Goal: Information Seeking & Learning: Learn about a topic

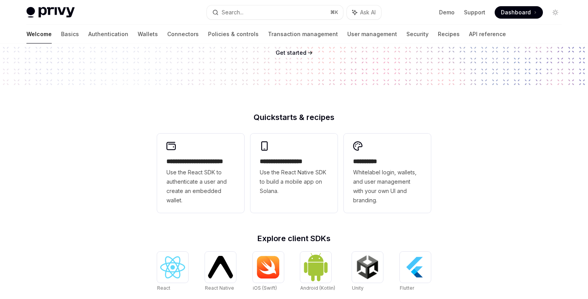
scroll to position [135, 0]
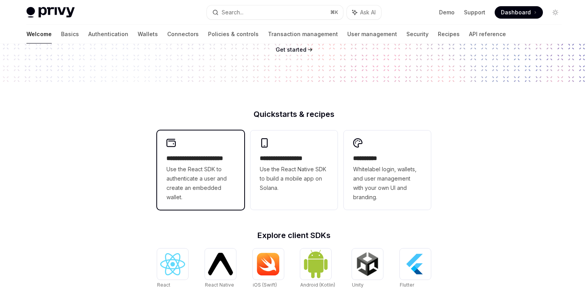
click at [199, 173] on span "Use the React SDK to authenticate a user and create an embedded wallet." at bounding box center [200, 183] width 68 height 37
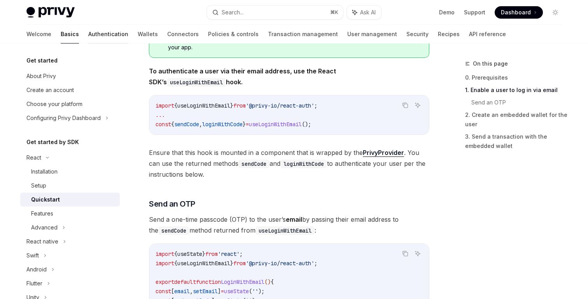
click at [88, 37] on link "Authentication" at bounding box center [108, 34] width 40 height 19
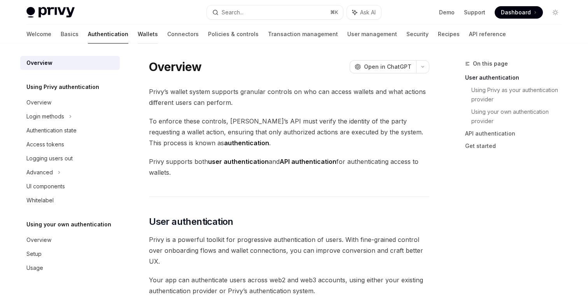
click at [138, 35] on link "Wallets" at bounding box center [148, 34] width 20 height 19
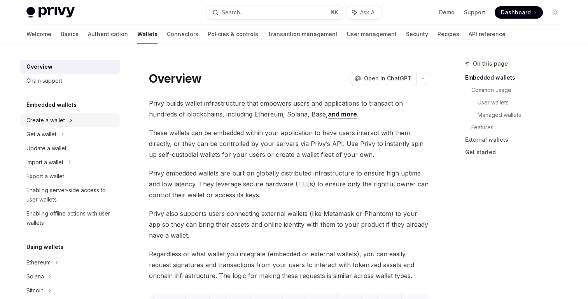
click at [79, 122] on div "Create a wallet" at bounding box center [70, 121] width 100 height 14
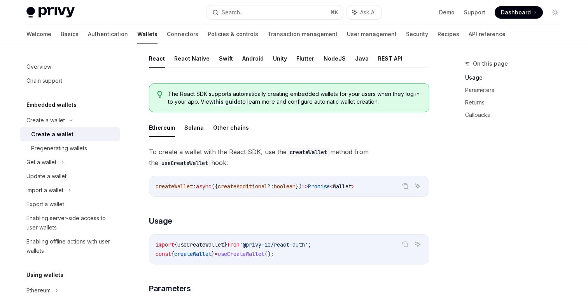
scroll to position [154, 0]
click at [225, 129] on button "Other chains" at bounding box center [231, 128] width 36 height 18
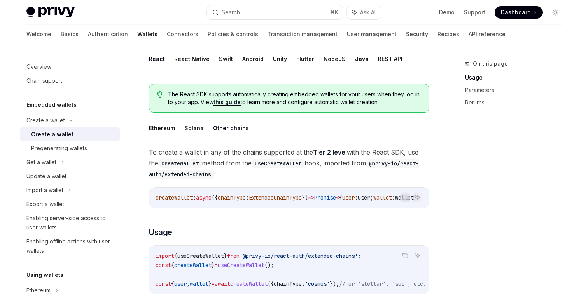
click at [328, 156] on link "Tier 2 level" at bounding box center [330, 153] width 34 height 8
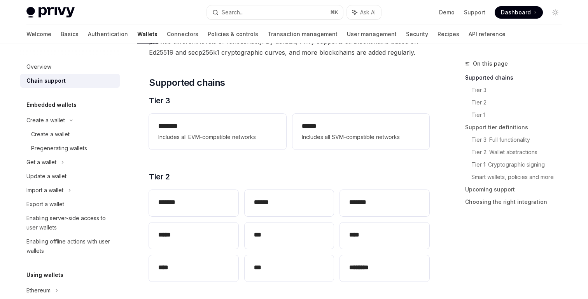
scroll to position [60, 0]
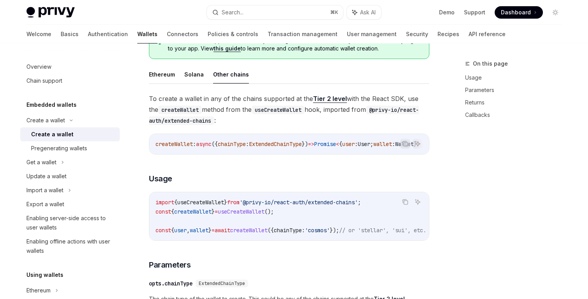
scroll to position [232, 0]
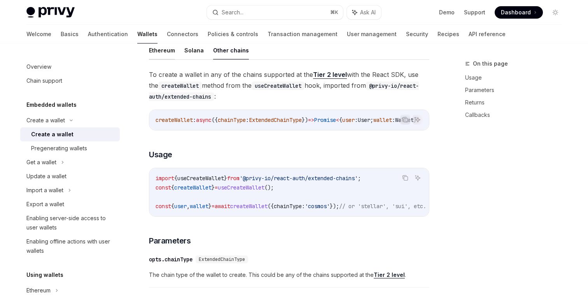
click at [168, 48] on button "Ethereum" at bounding box center [162, 50] width 26 height 18
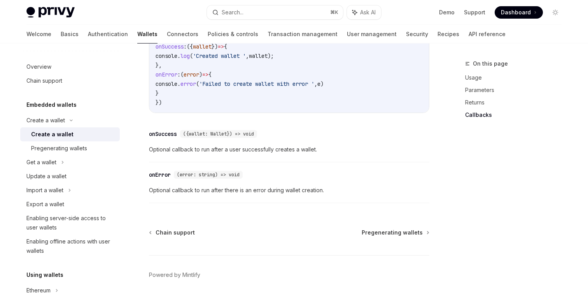
scroll to position [595, 0]
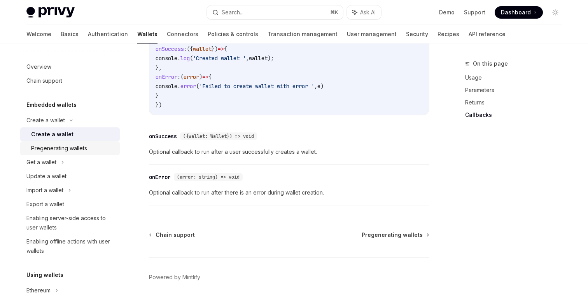
click at [98, 145] on div "Pregenerating wallets" at bounding box center [73, 148] width 84 height 9
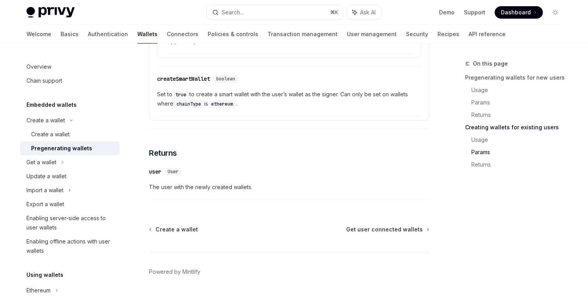
scroll to position [1495, 0]
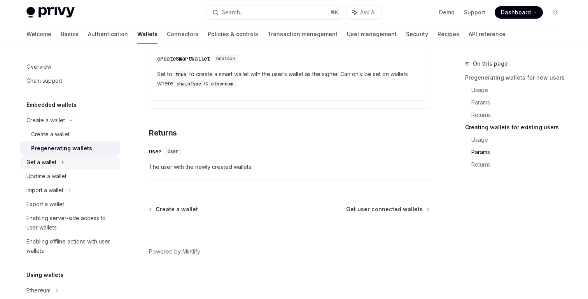
click at [75, 166] on div "Get a wallet" at bounding box center [70, 163] width 100 height 14
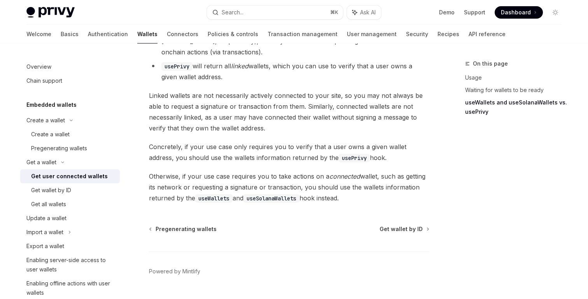
scroll to position [752, 0]
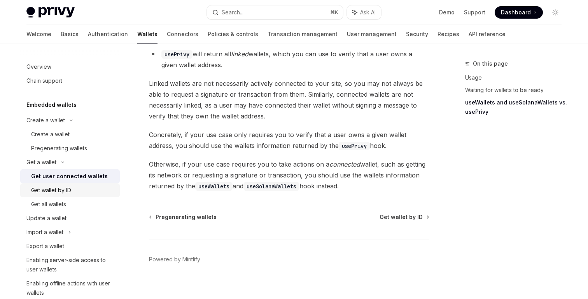
click at [89, 189] on div "Get wallet by ID" at bounding box center [73, 190] width 84 height 9
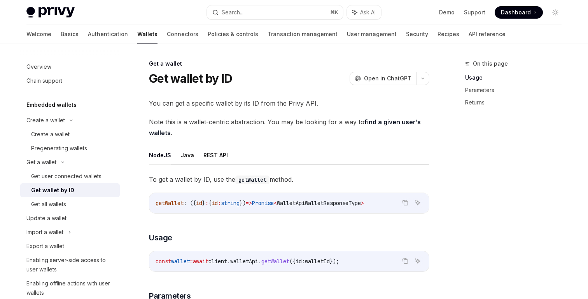
click at [390, 124] on link "find a given user’s wallets" at bounding box center [285, 127] width 272 height 19
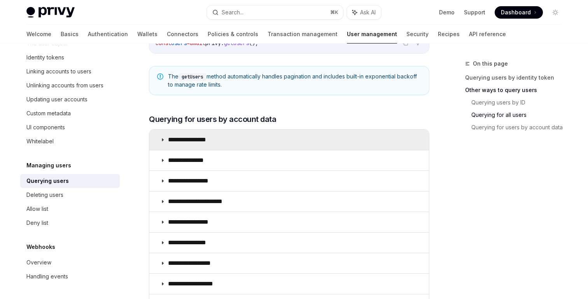
scroll to position [432, 0]
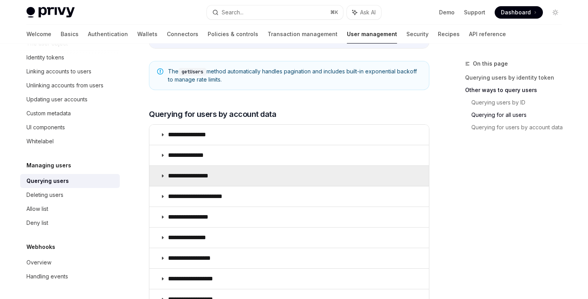
click at [280, 176] on summary "**********" at bounding box center [289, 176] width 280 height 20
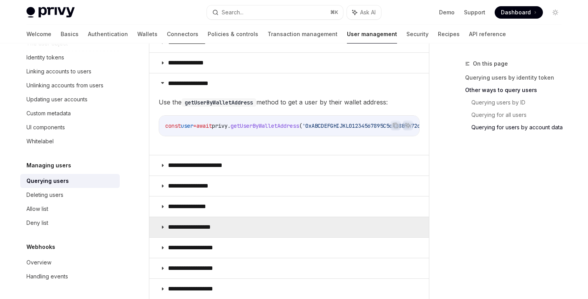
scroll to position [499, 0]
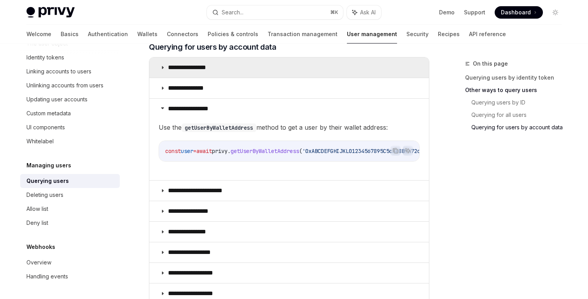
click at [239, 67] on summary "**********" at bounding box center [289, 68] width 280 height 20
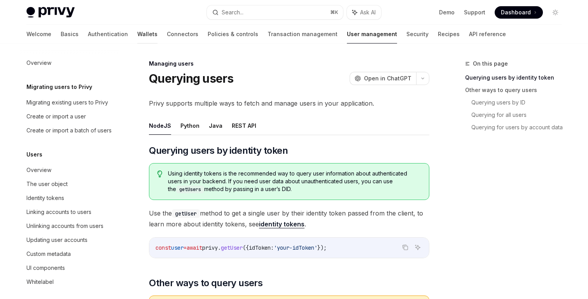
click at [137, 33] on link "Wallets" at bounding box center [147, 34] width 20 height 19
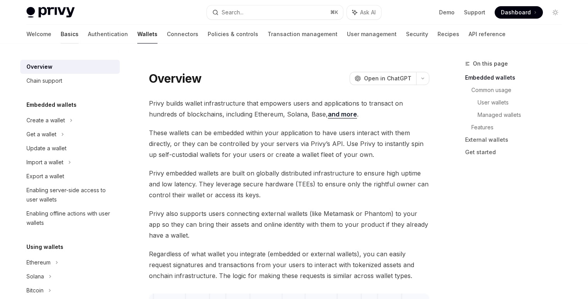
click at [61, 32] on link "Basics" at bounding box center [70, 34] width 18 height 19
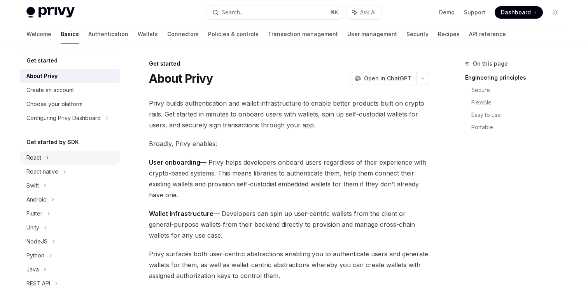
click at [76, 159] on div "React" at bounding box center [70, 158] width 100 height 14
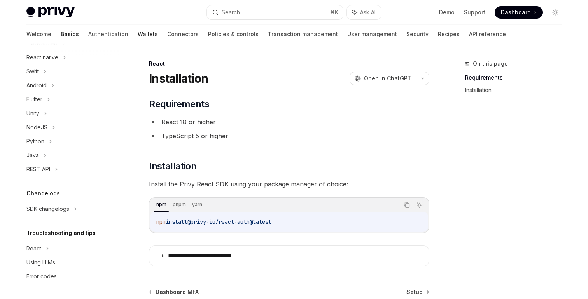
click at [138, 30] on link "Wallets" at bounding box center [148, 34] width 20 height 19
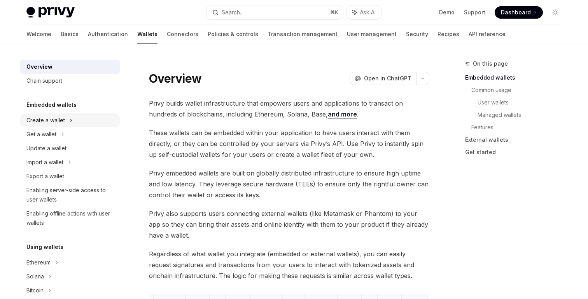
click at [85, 119] on div "Create a wallet" at bounding box center [70, 121] width 100 height 14
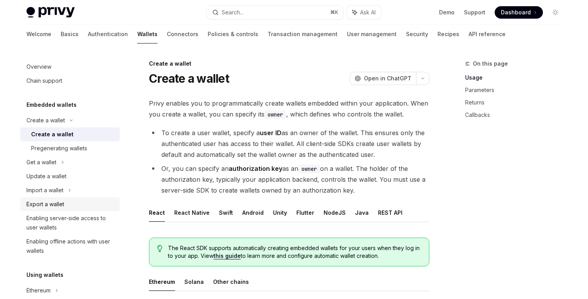
click at [85, 203] on div "Export a wallet" at bounding box center [70, 204] width 89 height 9
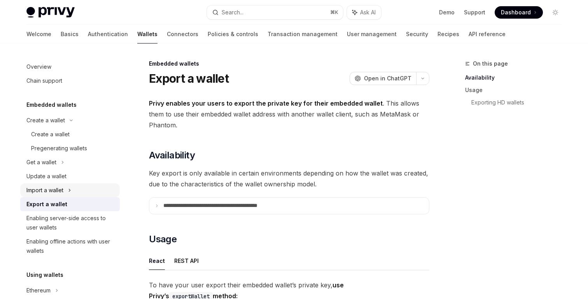
click at [86, 185] on div "Import a wallet" at bounding box center [70, 191] width 100 height 14
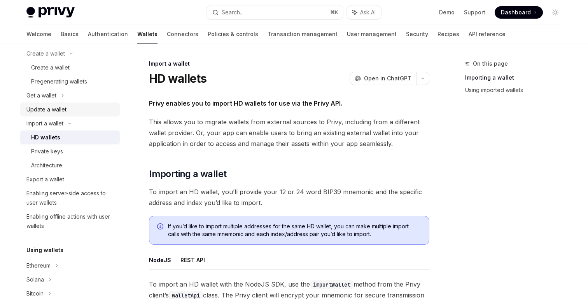
scroll to position [71, 0]
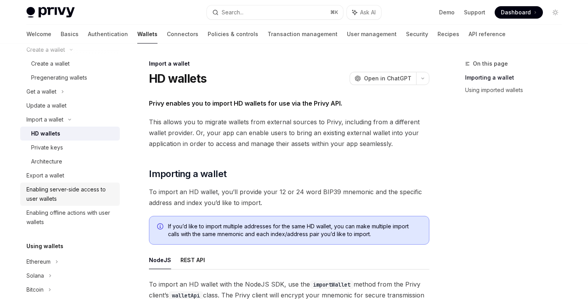
click at [86, 196] on div "Enabling server-side access to user wallets" at bounding box center [70, 194] width 89 height 19
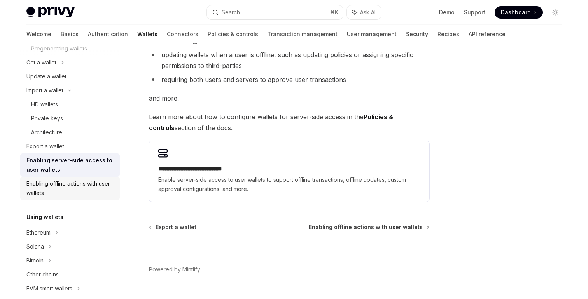
scroll to position [101, 0]
click at [91, 190] on div "Enabling offline actions with user wallets" at bounding box center [70, 187] width 89 height 19
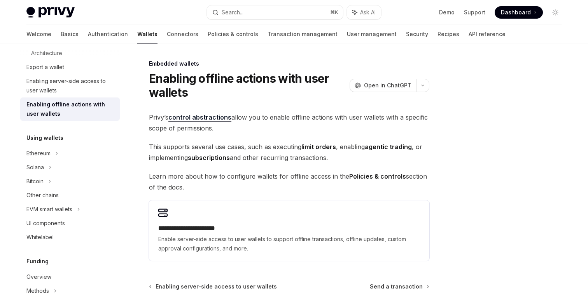
scroll to position [194, 0]
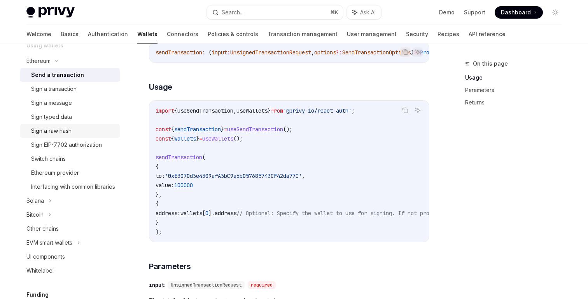
scroll to position [356, 0]
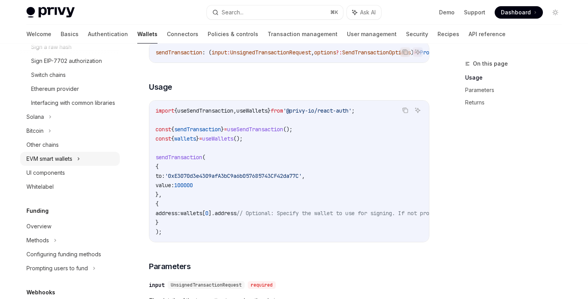
click at [80, 164] on icon at bounding box center [78, 158] width 3 height 9
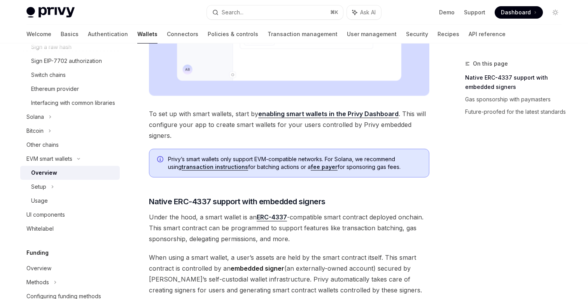
scroll to position [301, 0]
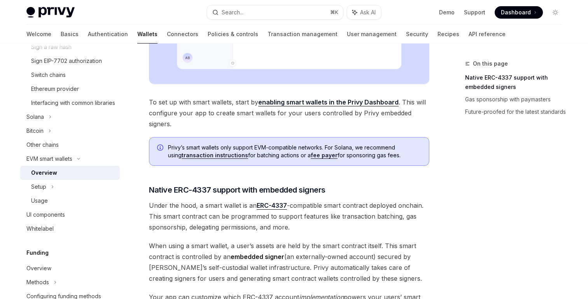
click at [278, 286] on div "Privy makes it easy to create smart wallets for your users. Smart wallets are p…" at bounding box center [289, 157] width 280 height 720
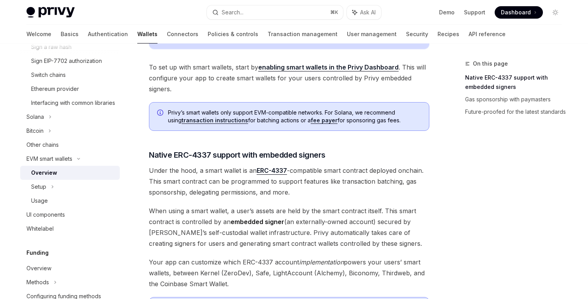
scroll to position [341, 0]
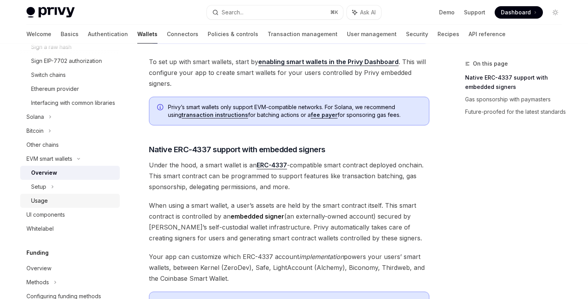
click at [100, 206] on div "Usage" at bounding box center [73, 200] width 84 height 9
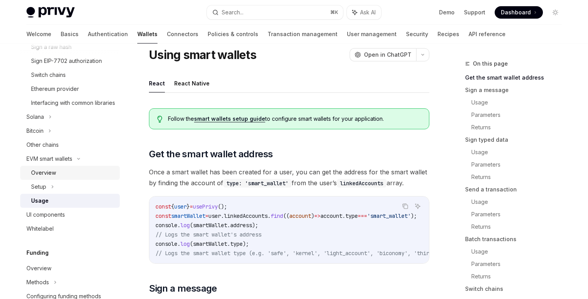
scroll to position [343, 0]
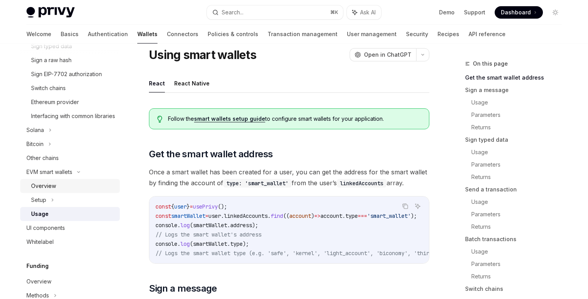
click at [85, 191] on div "Overview" at bounding box center [73, 186] width 84 height 9
type textarea "*"
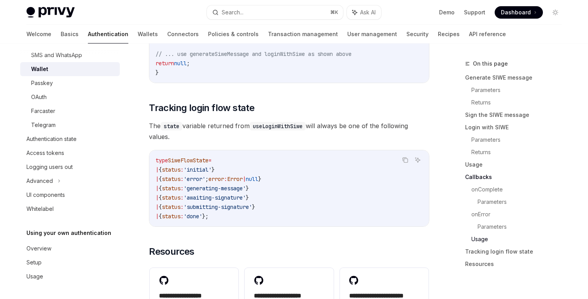
scroll to position [2026, 0]
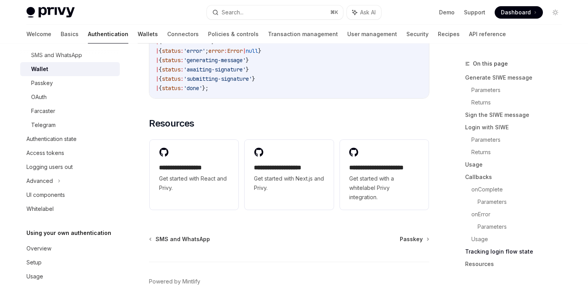
click at [138, 35] on link "Wallets" at bounding box center [148, 34] width 20 height 19
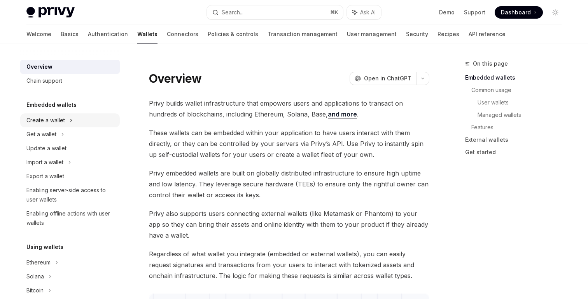
click at [79, 122] on div "Create a wallet" at bounding box center [70, 121] width 100 height 14
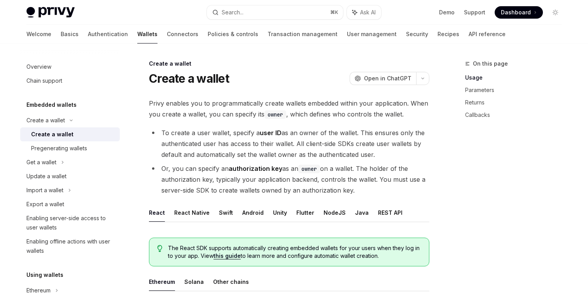
click at [317, 178] on li "Or, you can specify an authorization key as an owner on a wallet. The holder of…" at bounding box center [289, 179] width 280 height 33
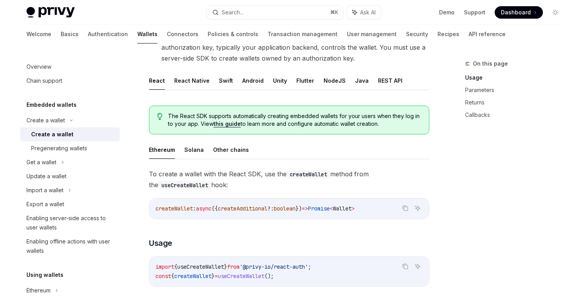
scroll to position [142, 0]
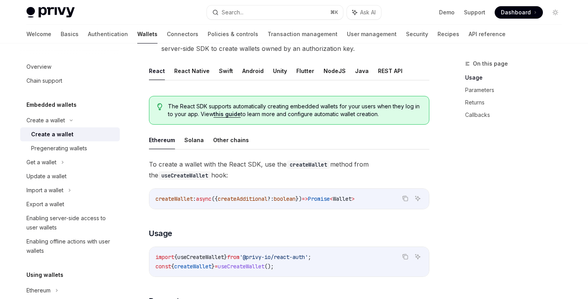
click at [235, 114] on link "this guide" at bounding box center [226, 114] width 27 height 7
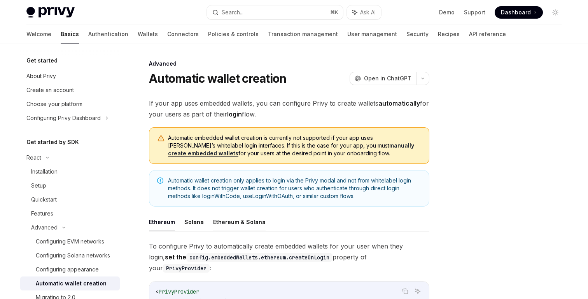
click at [238, 221] on button "Ethereum & Solana" at bounding box center [239, 222] width 52 height 18
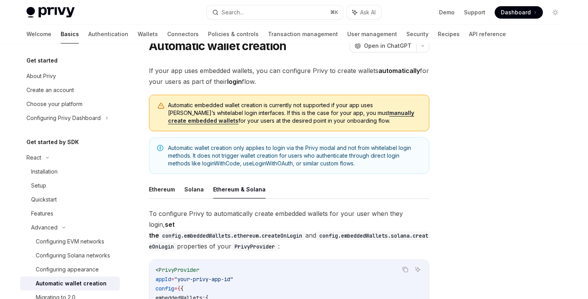
scroll to position [26, 0]
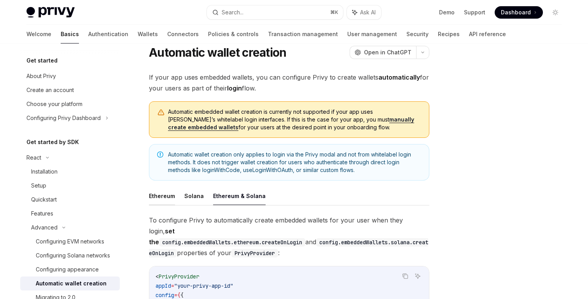
click at [168, 199] on button "Ethereum" at bounding box center [162, 196] width 26 height 18
type textarea "*"
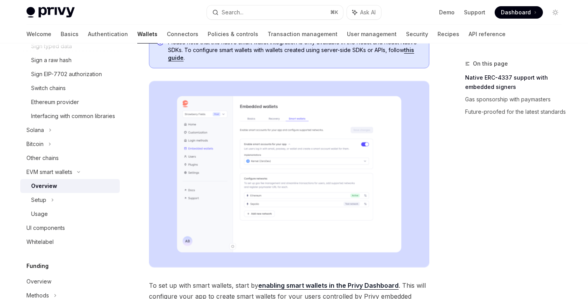
scroll to position [132, 0]
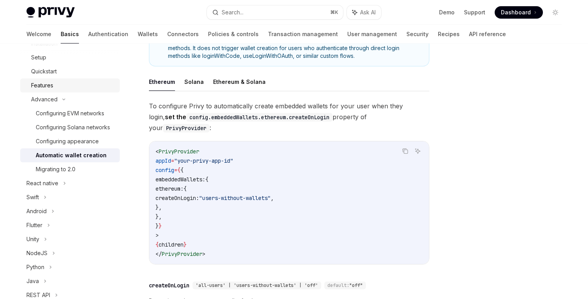
scroll to position [161, 0]
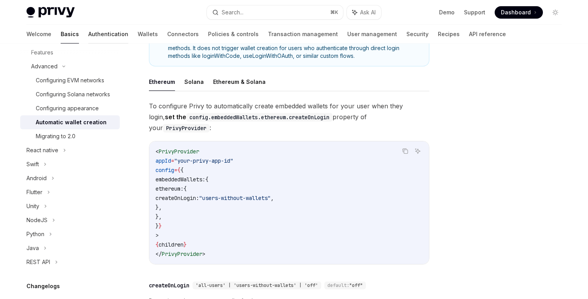
click at [88, 32] on link "Authentication" at bounding box center [108, 34] width 40 height 19
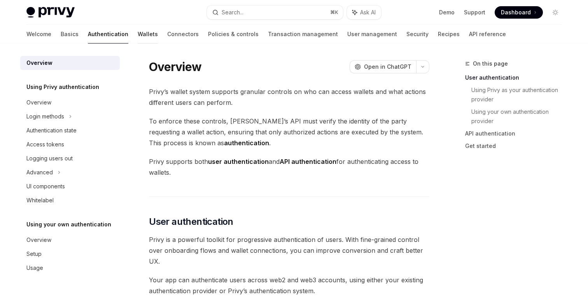
click at [138, 32] on link "Wallets" at bounding box center [148, 34] width 20 height 19
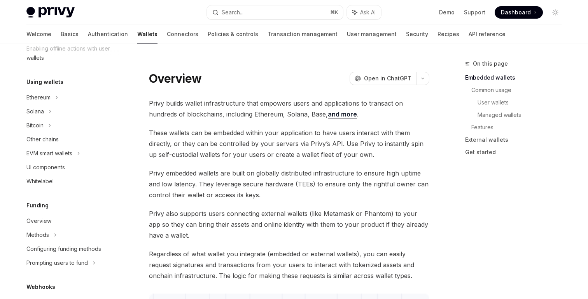
scroll to position [166, 0]
click at [86, 153] on div "EVM smart wallets" at bounding box center [70, 152] width 100 height 14
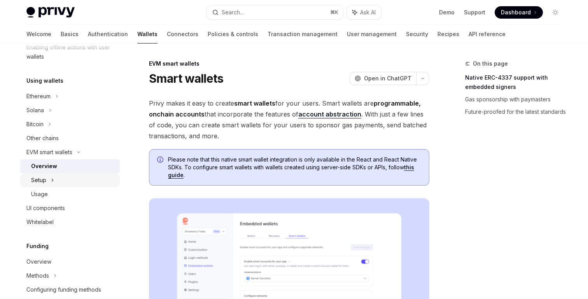
click at [82, 174] on div "Setup" at bounding box center [70, 180] width 100 height 14
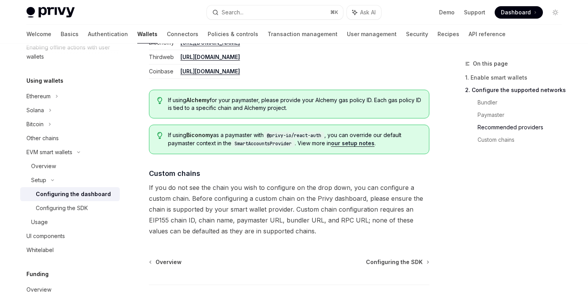
scroll to position [1088, 0]
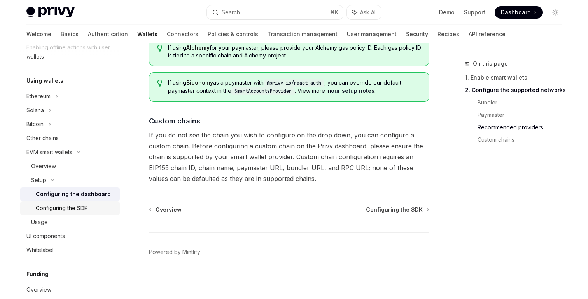
click at [95, 208] on div "Configuring the SDK" at bounding box center [75, 208] width 79 height 9
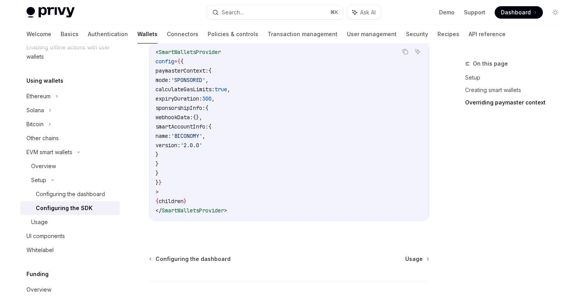
scroll to position [714, 0]
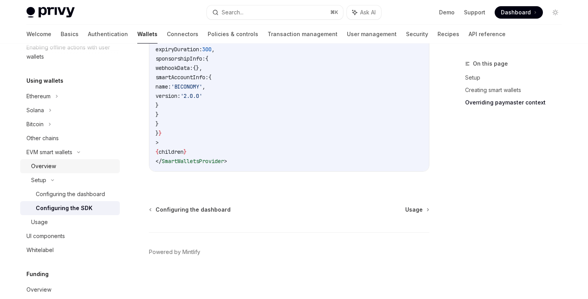
click at [71, 170] on div "Overview" at bounding box center [73, 166] width 84 height 9
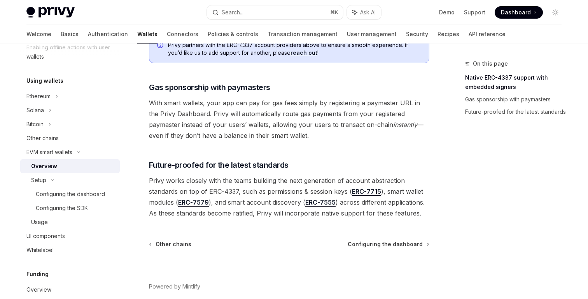
scroll to position [634, 0]
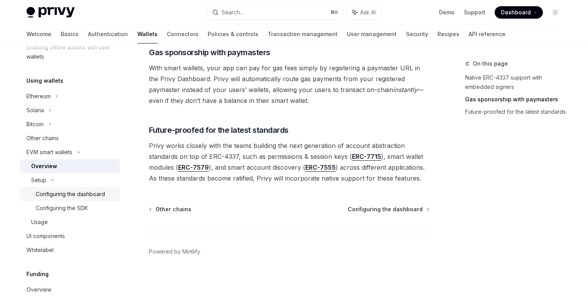
click at [82, 191] on div "Configuring the dashboard" at bounding box center [70, 194] width 69 height 9
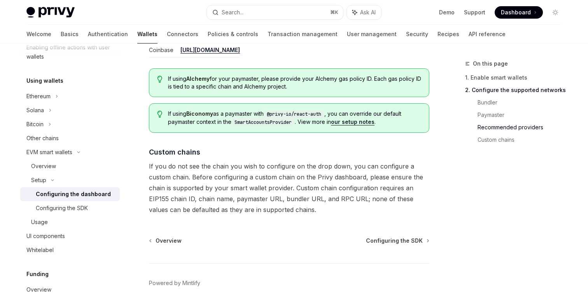
scroll to position [1088, 0]
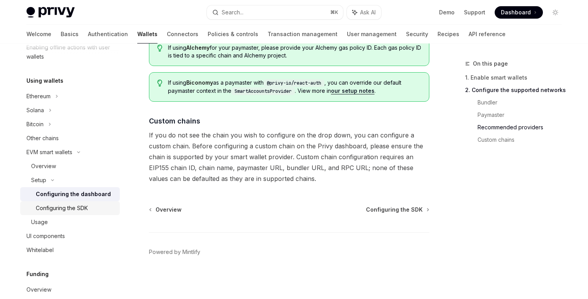
click at [95, 209] on div "Configuring the SDK" at bounding box center [75, 208] width 79 height 9
type textarea "*"
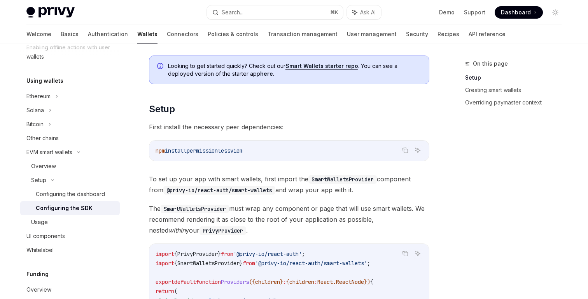
scroll to position [56, 0]
